Goal: Obtain resource: Download file/media

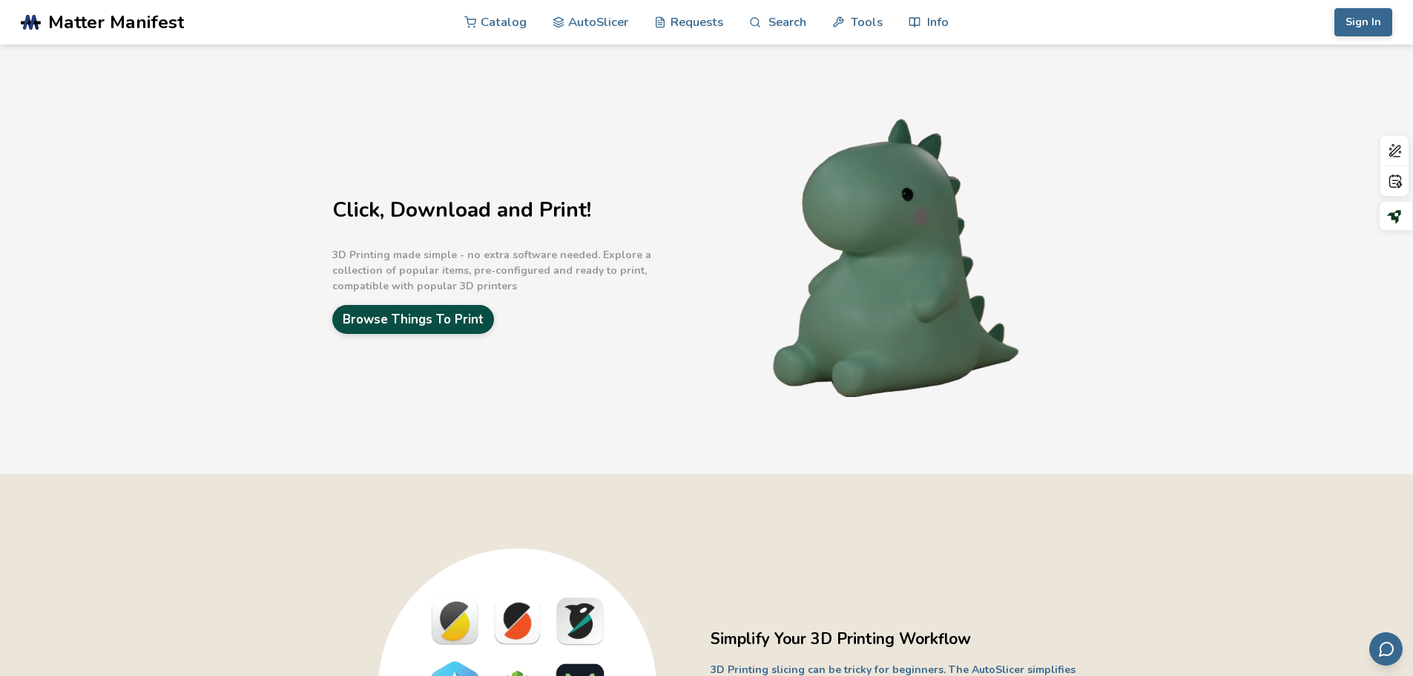
click at [437, 322] on link "Browse Things To Print" at bounding box center [413, 319] width 162 height 29
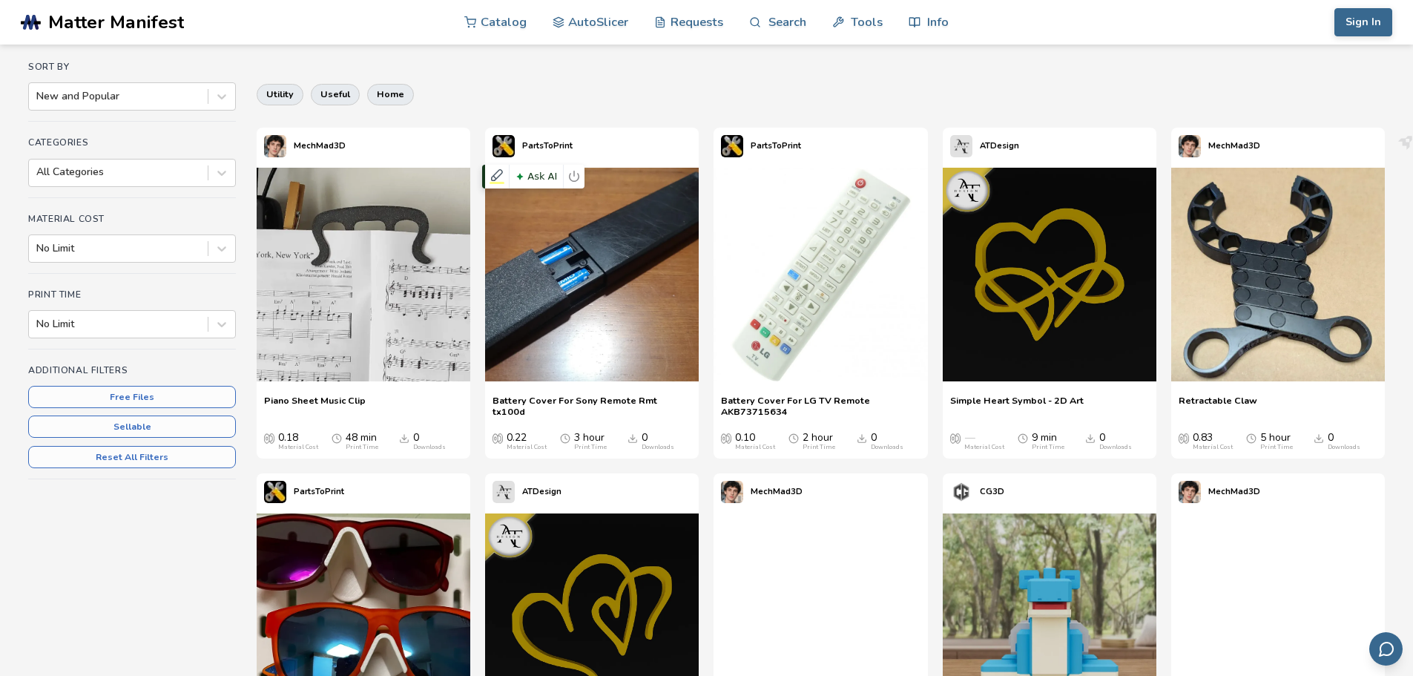
scroll to position [124, 0]
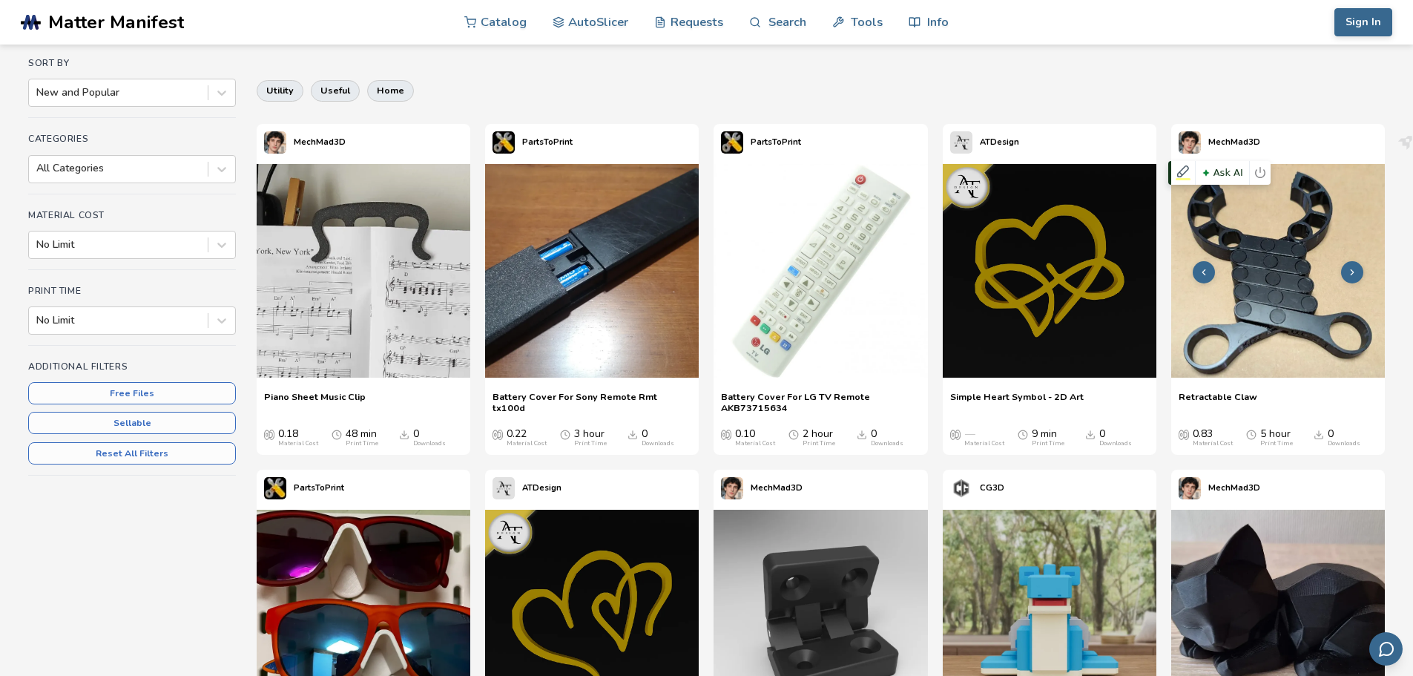
click at [1340, 270] on img at bounding box center [1279, 271] width 214 height 214
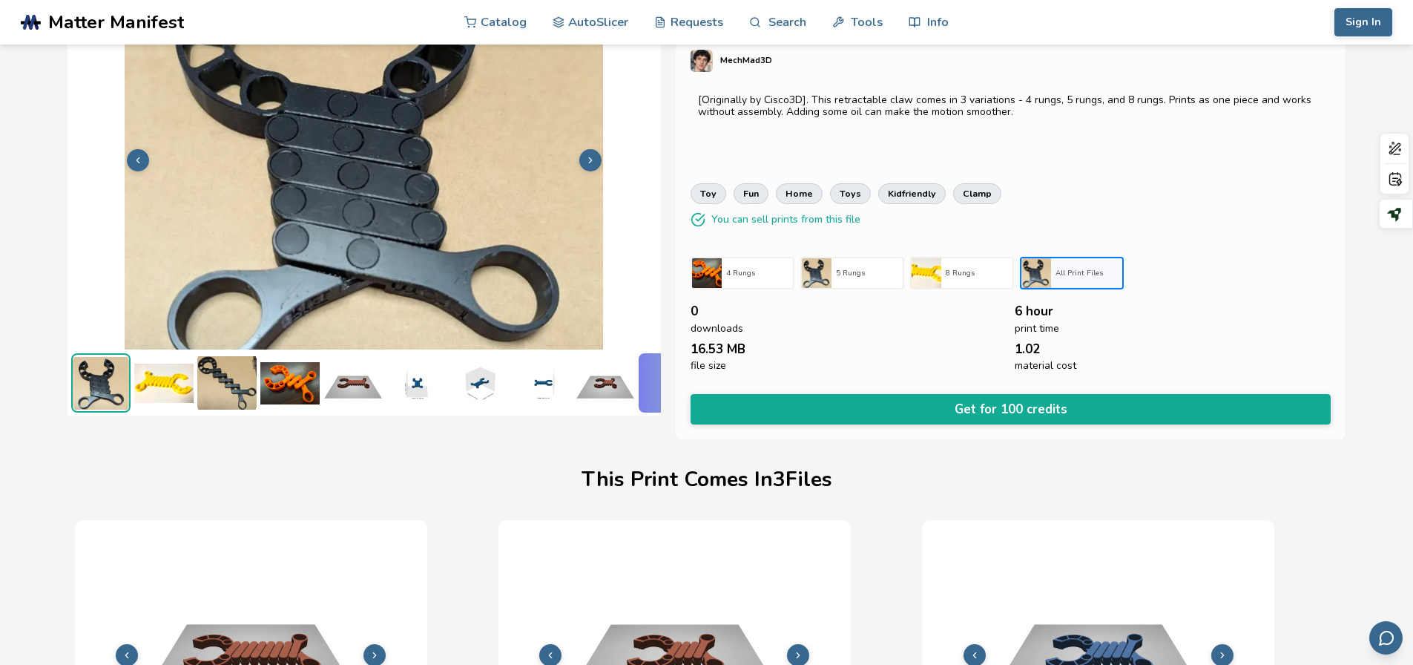
scroll to position [0, 6]
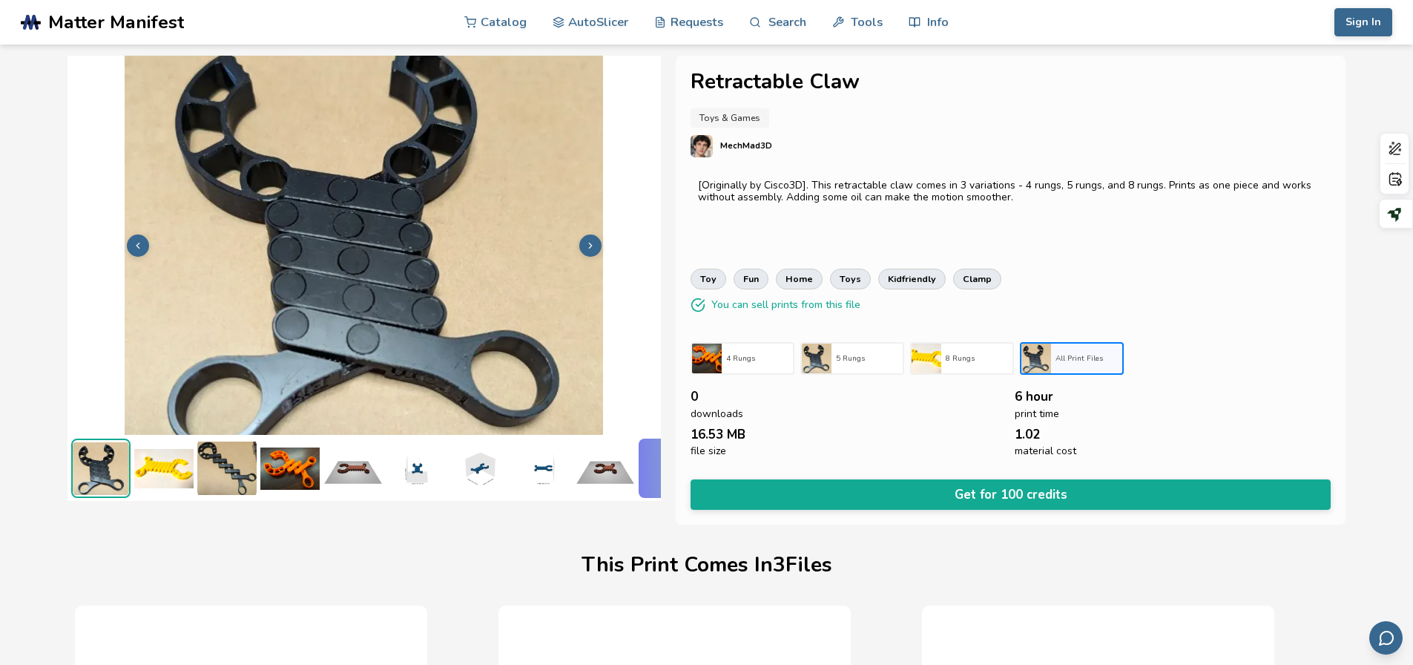
click at [154, 468] on img at bounding box center [163, 467] width 59 height 59
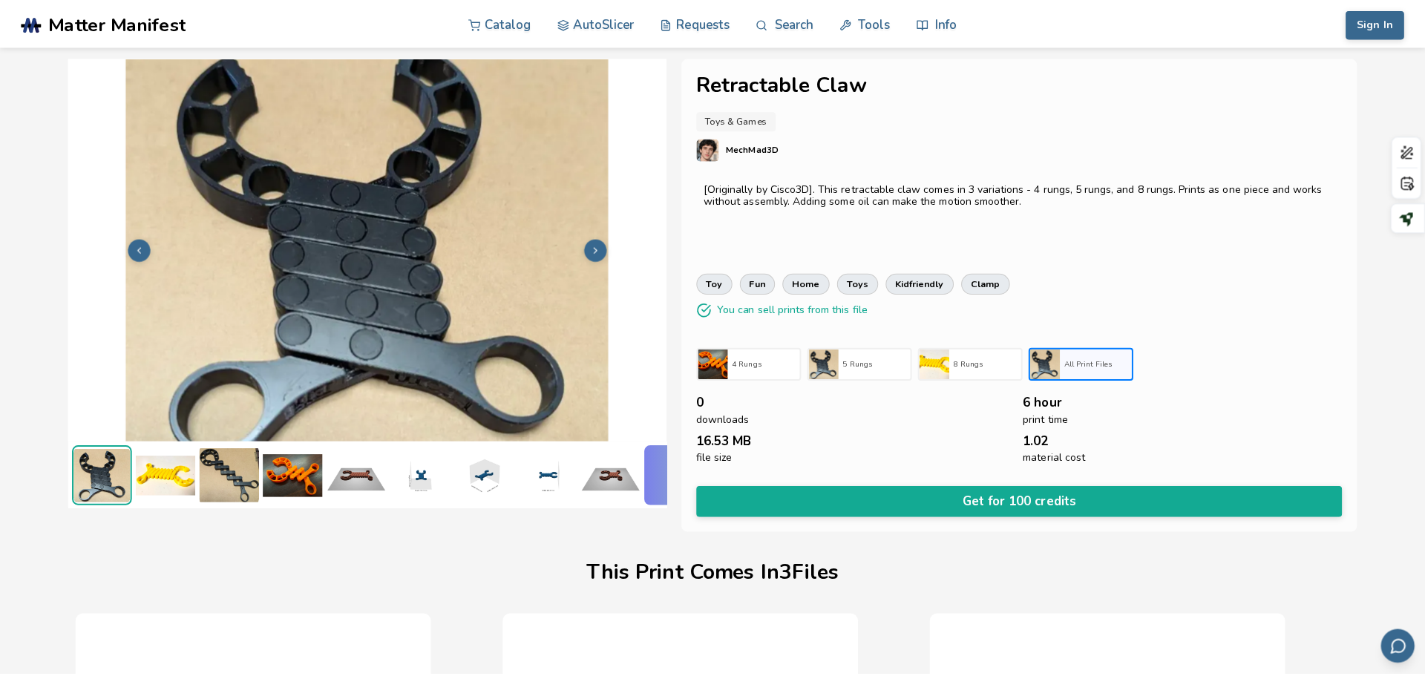
scroll to position [0, 0]
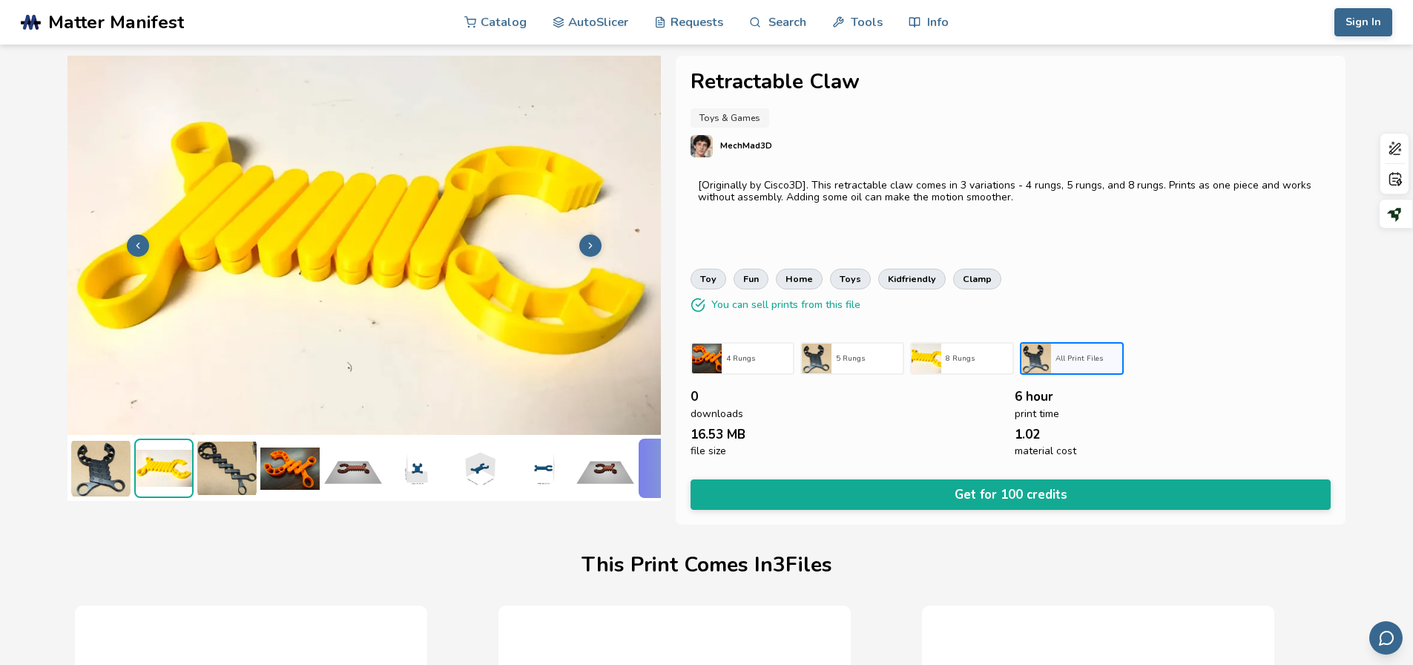
click at [231, 455] on img at bounding box center [226, 467] width 59 height 59
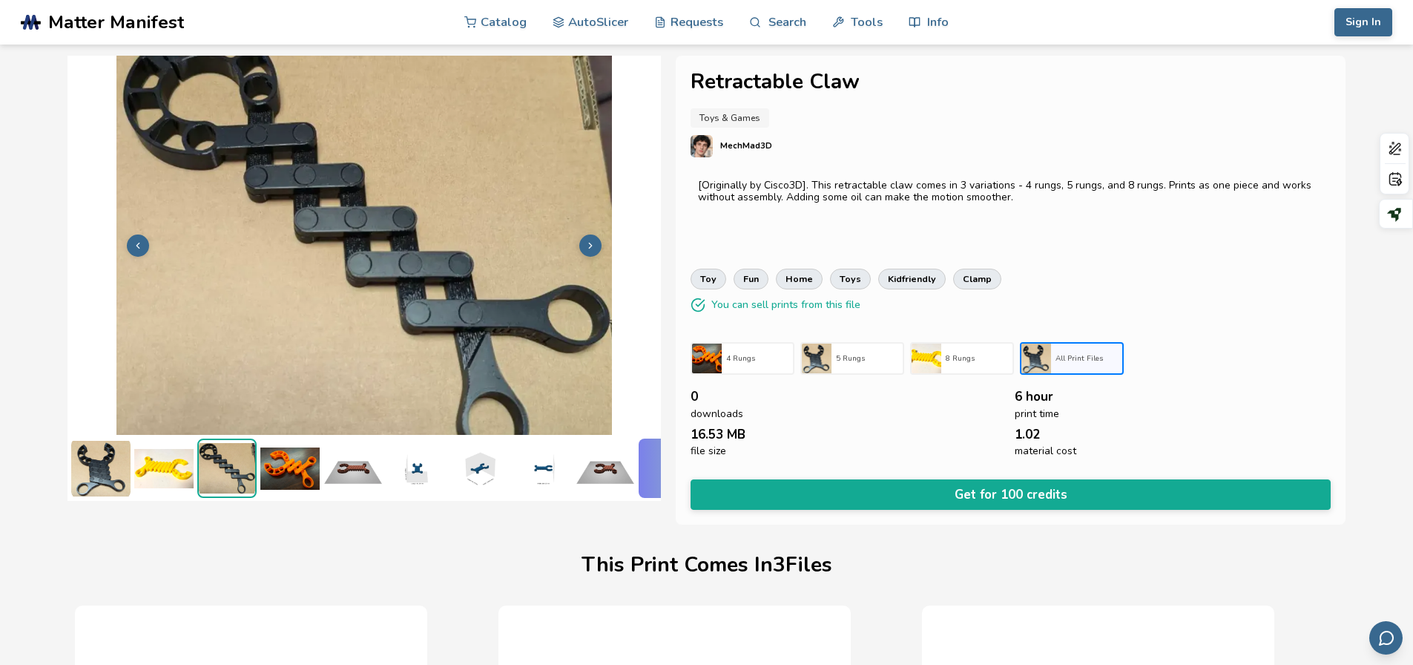
click at [327, 444] on img at bounding box center [352, 467] width 59 height 59
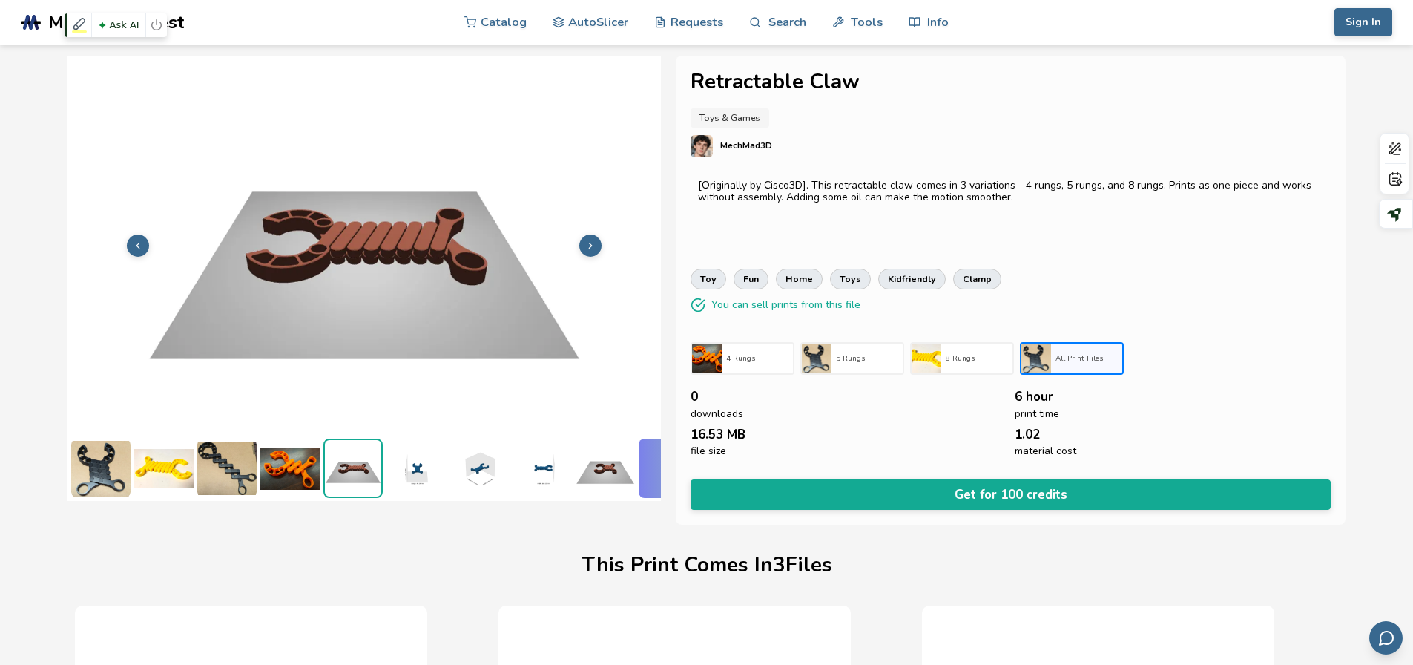
click at [467, 425] on img at bounding box center [365, 244] width 594 height 445
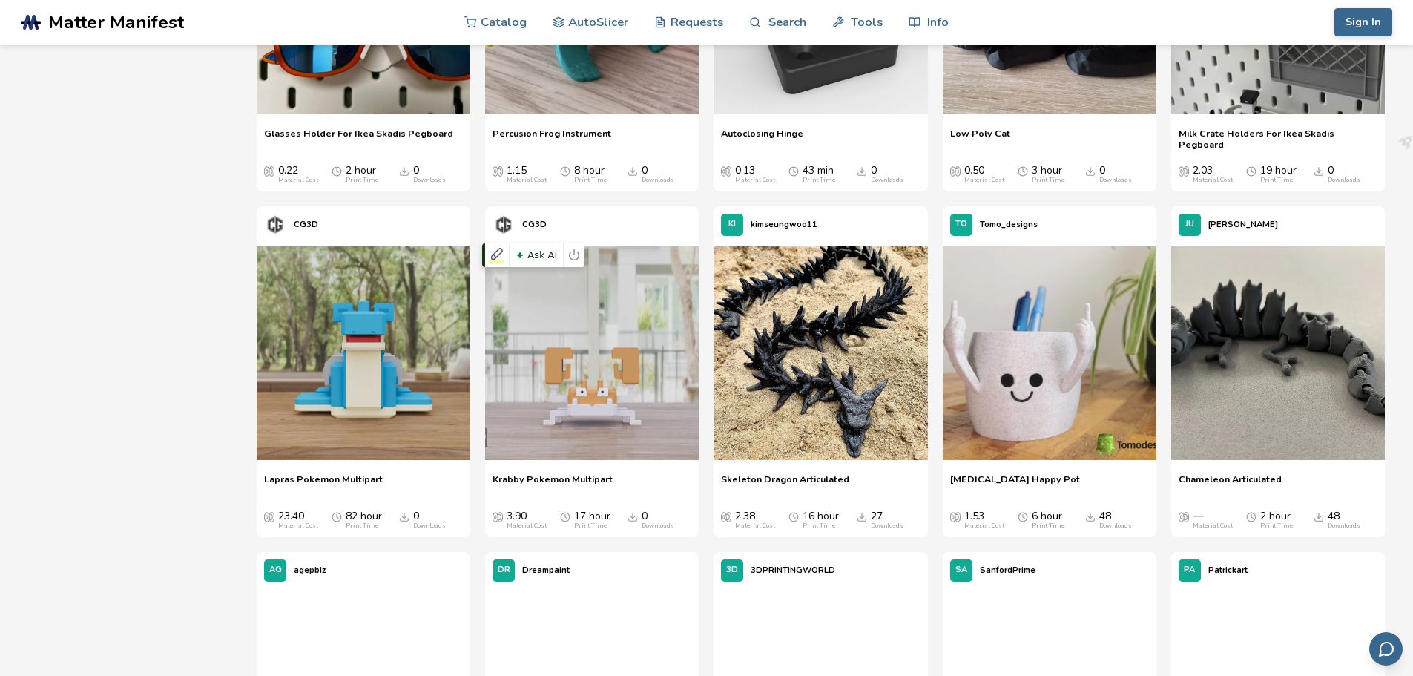
scroll to position [742, 0]
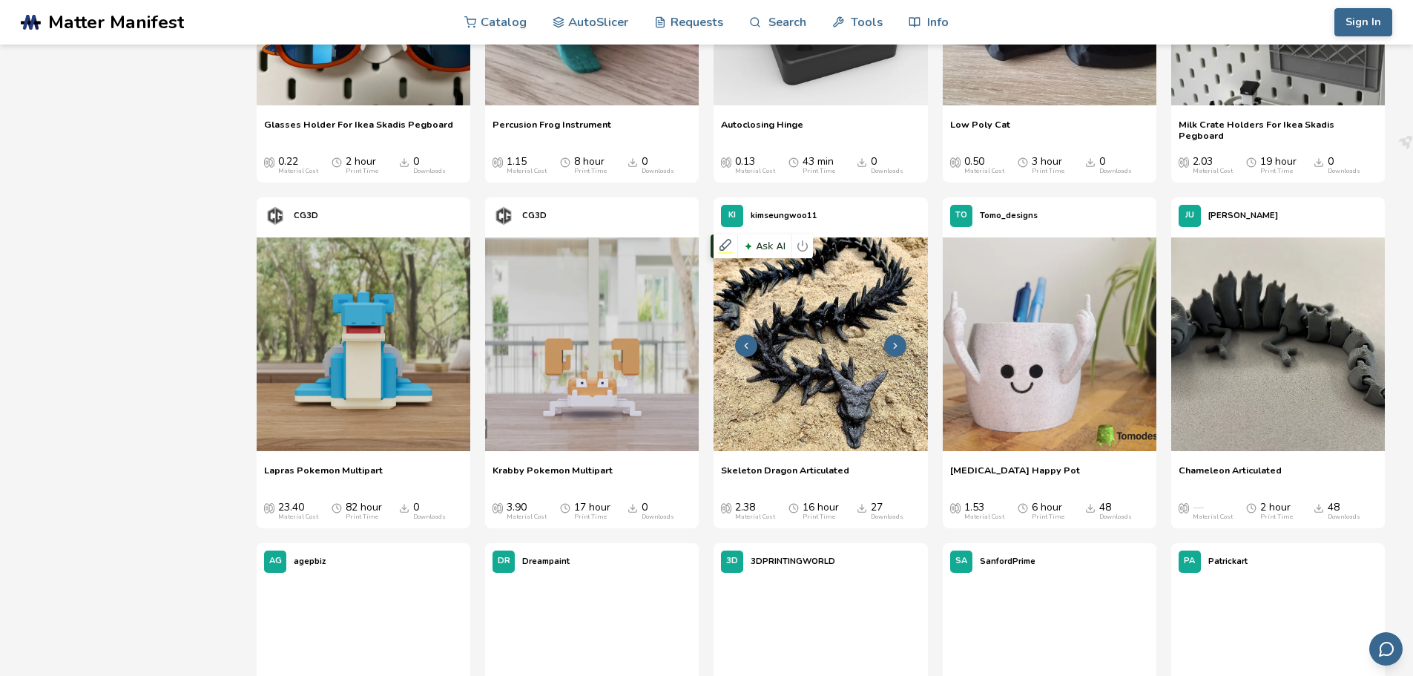
click at [839, 354] on img at bounding box center [821, 344] width 214 height 214
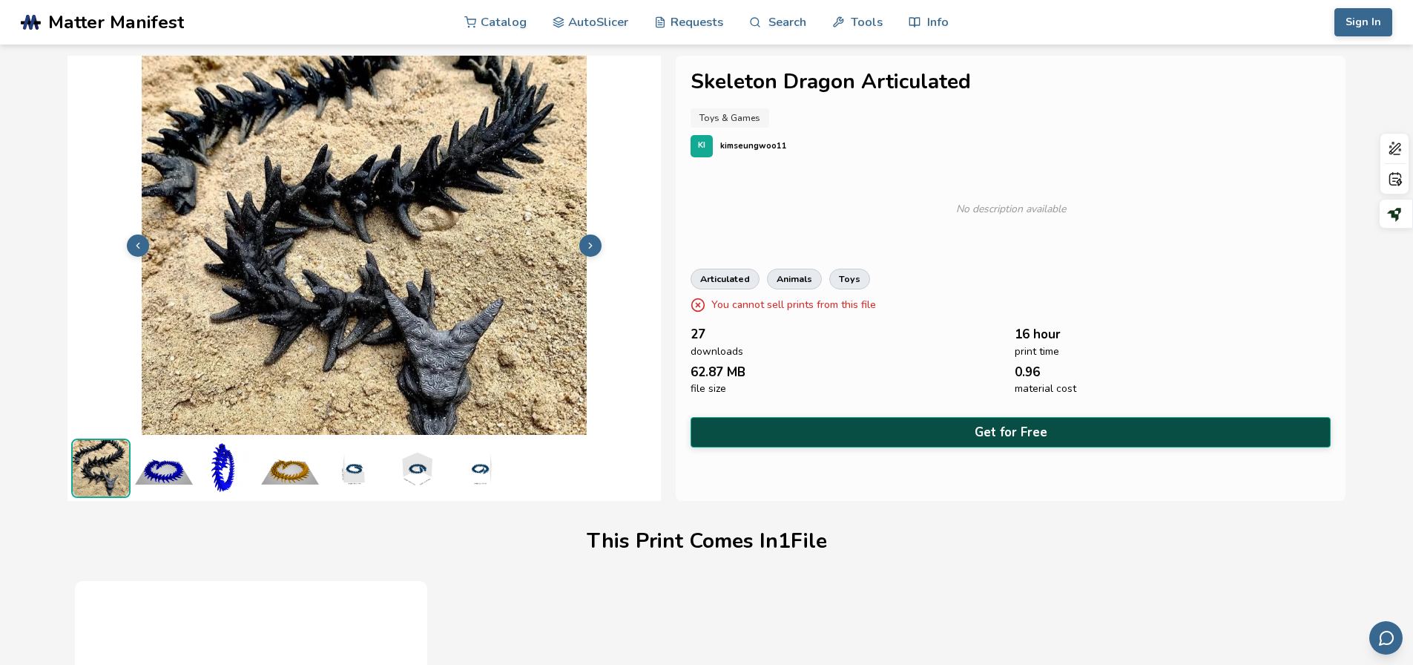
click at [876, 418] on button "Get for Free" at bounding box center [1011, 432] width 641 height 30
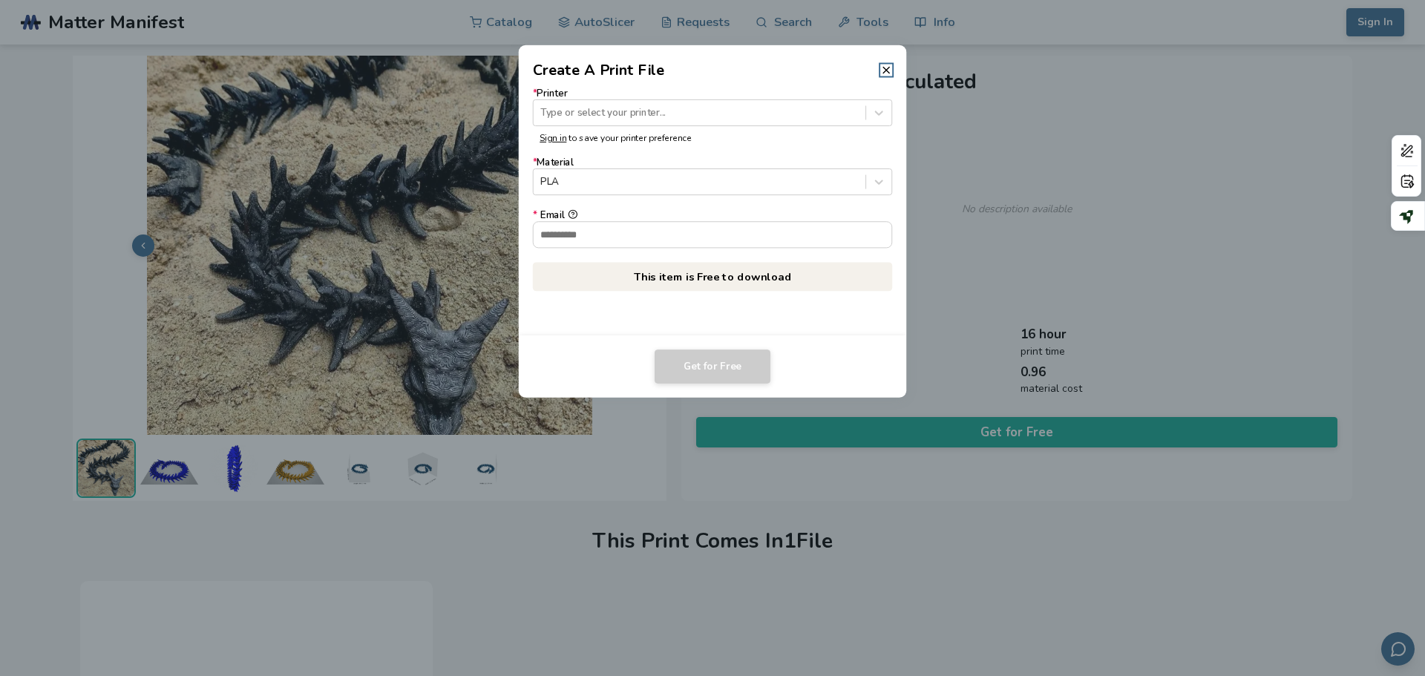
click at [888, 82] on div "* Printer Type or select your printer... Sign in to save your printer preferenc…" at bounding box center [713, 208] width 388 height 254
click at [886, 68] on icon at bounding box center [886, 70] width 12 height 12
